Goal: Check status: Check status

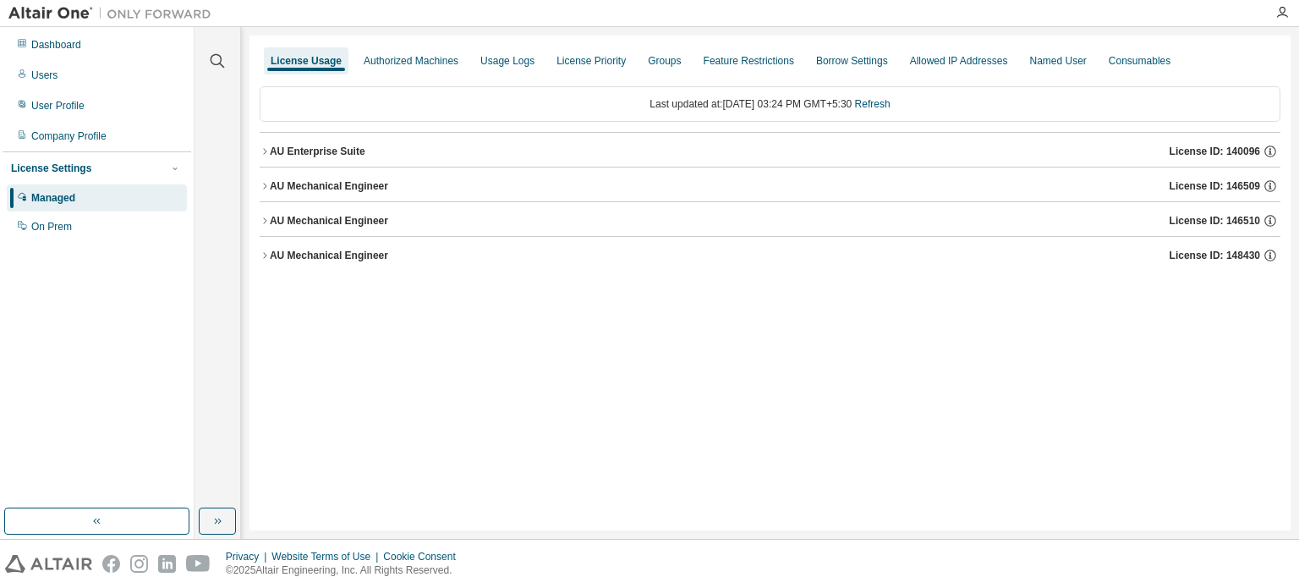
click at [305, 250] on div "AU Mechanical Engineer" at bounding box center [329, 256] width 118 height 14
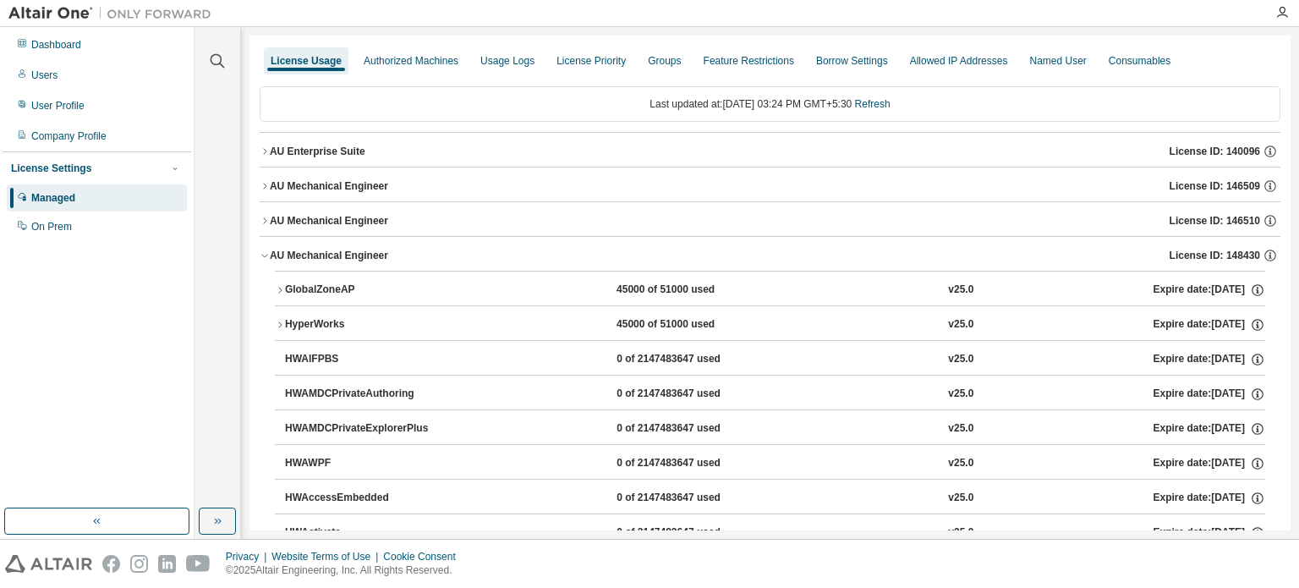
click at [302, 287] on div "GlobalZoneAP" at bounding box center [361, 289] width 152 height 15
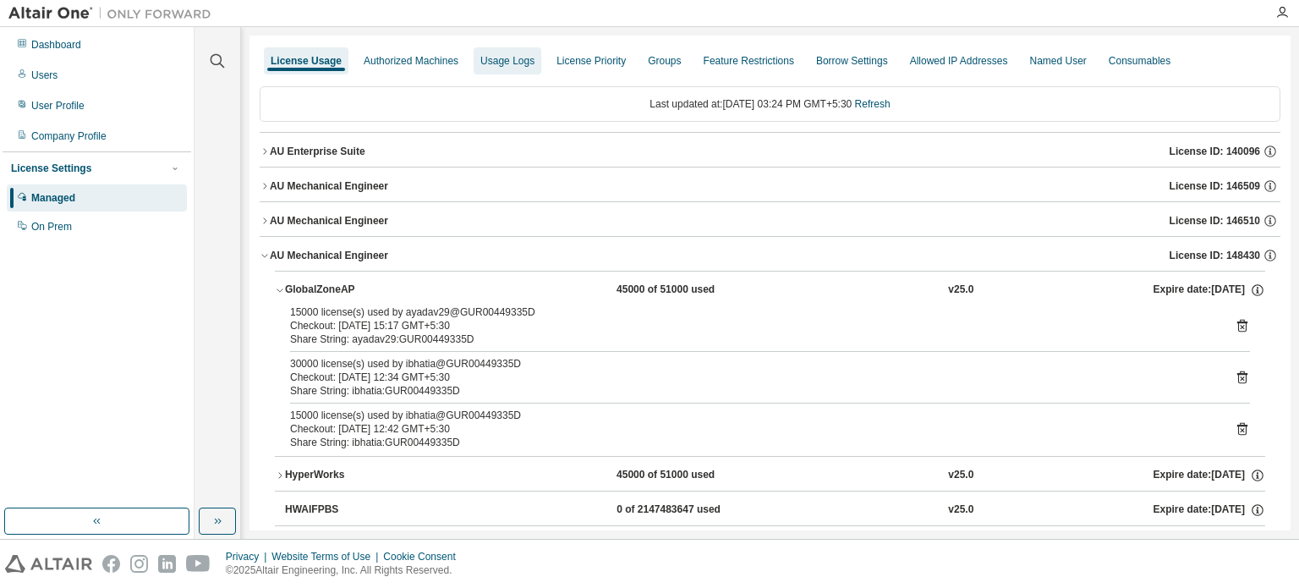
click at [473, 74] on div "Usage Logs" at bounding box center [507, 60] width 68 height 27
